Goal: Complete application form: Complete application form

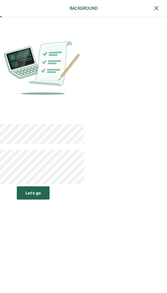
click at [39, 193] on div "Let’s go" at bounding box center [33, 193] width 16 height 6
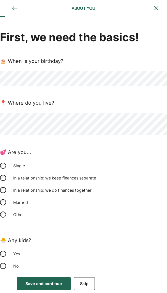
click at [21, 165] on div "Single" at bounding box center [35, 165] width 51 height 12
click at [12, 268] on div "No" at bounding box center [35, 265] width 51 height 12
click at [59, 285] on div "Save and continue" at bounding box center [43, 283] width 37 height 6
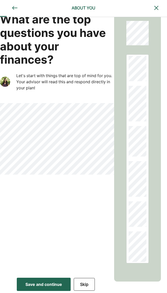
scroll to position [18, 0]
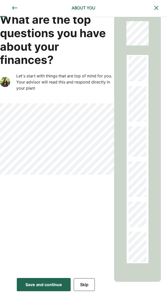
click at [62, 283] on div "Save and continue" at bounding box center [43, 284] width 37 height 6
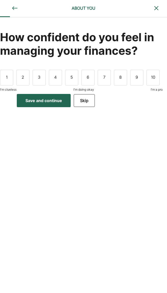
click at [43, 77] on div "3" at bounding box center [39, 78] width 13 height 16
click at [74, 74] on div "5" at bounding box center [71, 78] width 13 height 16
click at [59, 99] on div "Save and continue" at bounding box center [43, 100] width 37 height 6
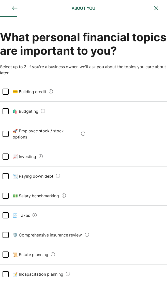
click at [38, 112] on Budgeting "🛍️ Budgeting" at bounding box center [24, 111] width 30 height 14
click at [24, 151] on Investing "📈 Investing" at bounding box center [23, 156] width 28 height 14
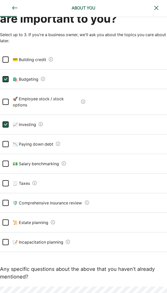
scroll to position [33, 0]
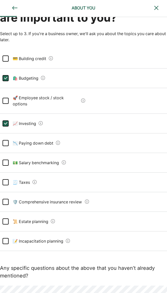
click at [29, 177] on Taxes "🧾 Taxes" at bounding box center [20, 182] width 22 height 14
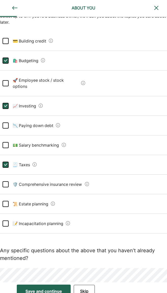
click at [54, 288] on div "Save and continue" at bounding box center [43, 291] width 37 height 6
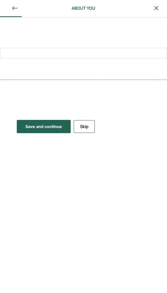
scroll to position [0, 0]
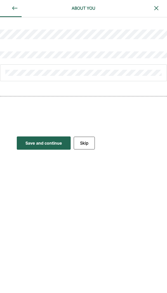
click at [88, 144] on button "Skip" at bounding box center [84, 142] width 21 height 13
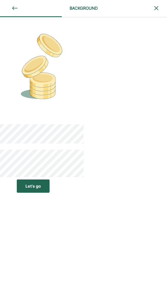
click at [38, 183] on div "Let’s go" at bounding box center [33, 186] width 16 height 6
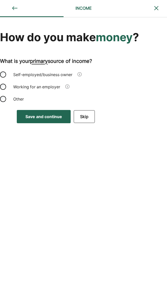
click at [48, 77] on div "Self-employed/business owner" at bounding box center [42, 74] width 65 height 12
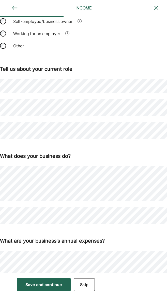
scroll to position [53, 0]
click at [89, 282] on button "Skip" at bounding box center [84, 284] width 21 height 13
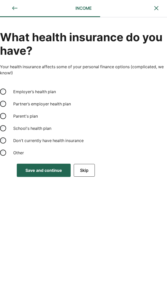
click at [70, 136] on div "Don't currently have health insurance" at bounding box center [48, 140] width 76 height 12
click at [44, 172] on div "Save and continue" at bounding box center [43, 170] width 37 height 6
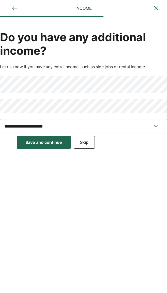
click at [88, 140] on button "Skip" at bounding box center [84, 142] width 21 height 13
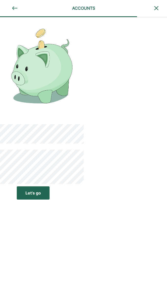
click at [35, 193] on div "Let’s go" at bounding box center [33, 193] width 16 height 6
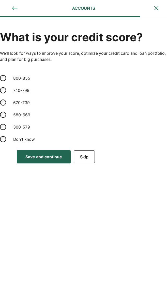
click at [26, 91] on div "740-799" at bounding box center [35, 90] width 51 height 12
click at [57, 157] on div "Save and continue" at bounding box center [43, 157] width 37 height 6
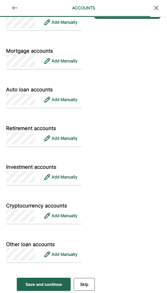
scroll to position [223, 0]
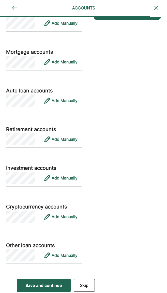
click at [85, 280] on button "Skip" at bounding box center [84, 285] width 21 height 13
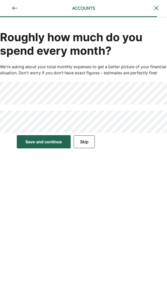
click at [62, 145] on div "Save and continue" at bounding box center [43, 142] width 37 height 6
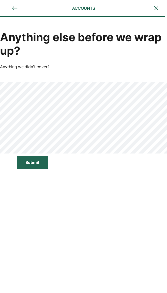
click at [40, 165] on button "Submit Submit Submit" at bounding box center [32, 162] width 31 height 13
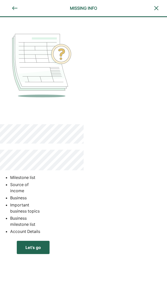
click at [38, 244] on div "Let’s go" at bounding box center [33, 247] width 16 height 6
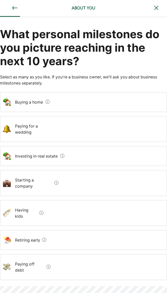
scroll to position [3, 0]
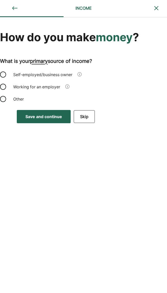
click at [54, 77] on div "Self-employed/business owner" at bounding box center [42, 74] width 65 height 12
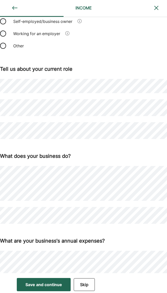
scroll to position [53, 0]
click at [90, 284] on button "Skip" at bounding box center [84, 284] width 21 height 13
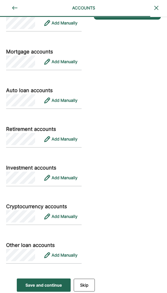
scroll to position [223, 0]
click at [85, 283] on button "Skip" at bounding box center [84, 285] width 21 height 13
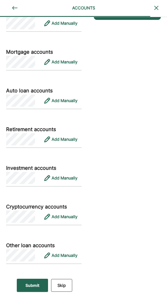
scroll to position [0, 0]
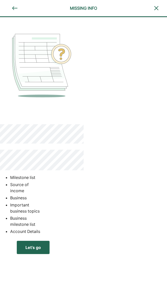
click at [86, 284] on div "MISSING INFO Milestone list Source of income Business Important business topics…" at bounding box center [83, 146] width 167 height 293
